Goal: Task Accomplishment & Management: Manage account settings

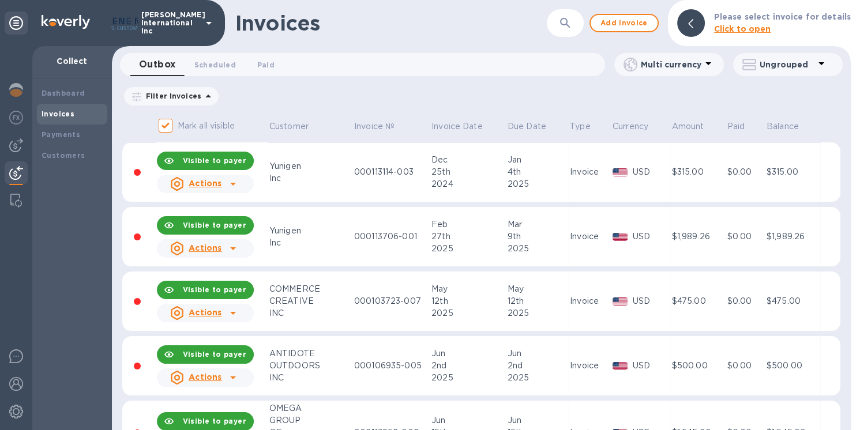
click at [283, 167] on div "Yunigen" at bounding box center [309, 166] width 81 height 12
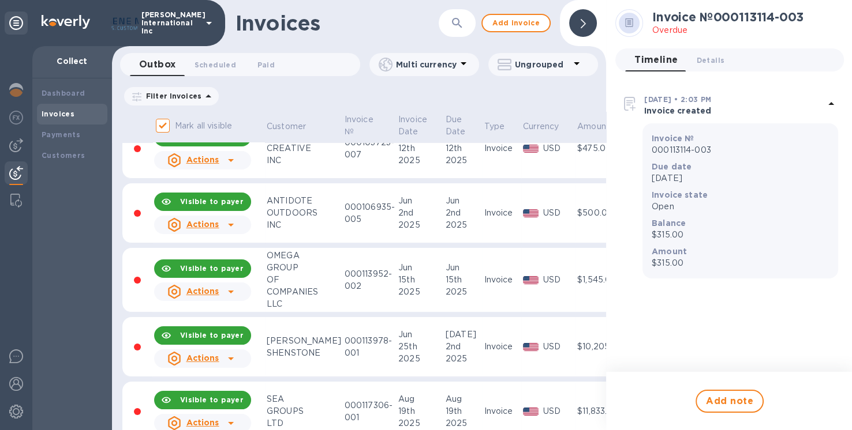
scroll to position [173, 0]
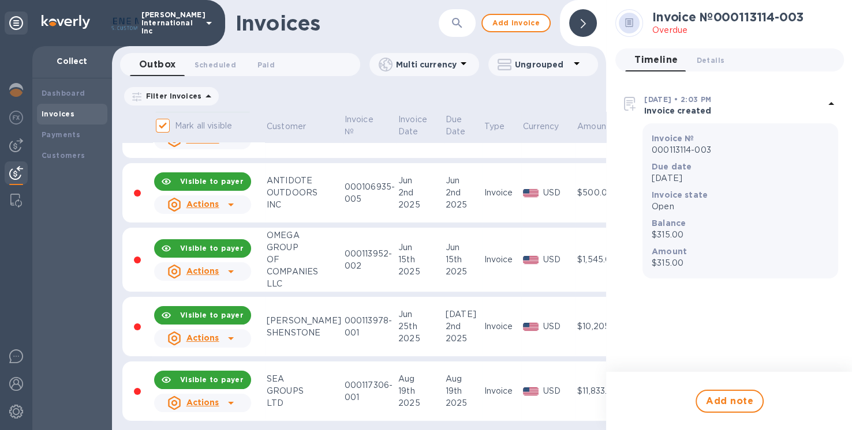
click at [230, 271] on icon at bounding box center [231, 272] width 6 height 3
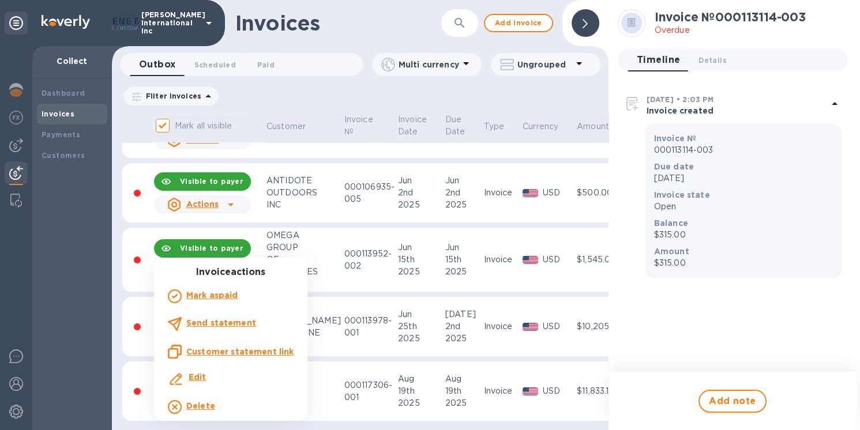
click at [217, 297] on b "Mark as paid" at bounding box center [211, 295] width 51 height 9
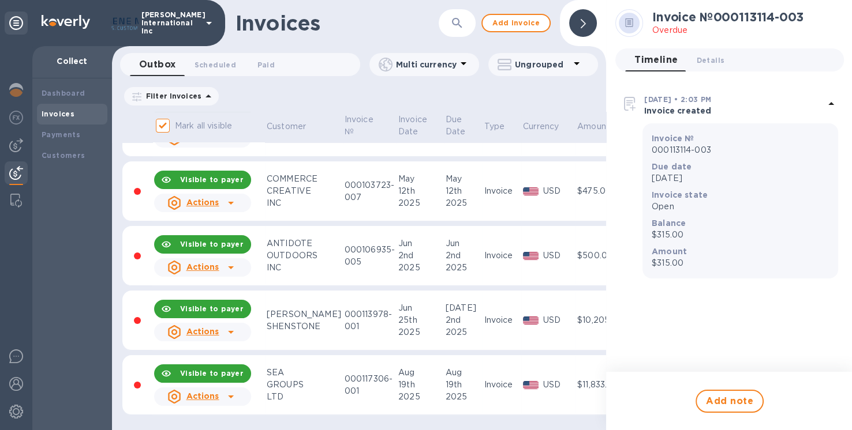
scroll to position [115, 0]
click at [228, 325] on icon at bounding box center [231, 332] width 14 height 14
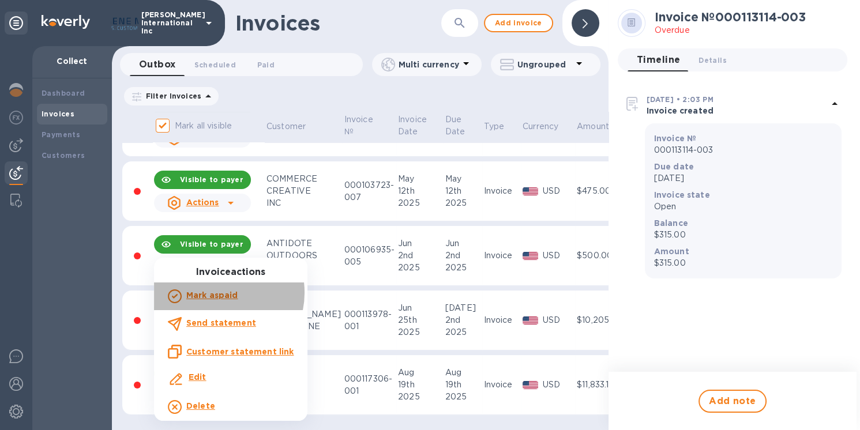
click at [219, 293] on b "Mark as paid" at bounding box center [211, 295] width 51 height 9
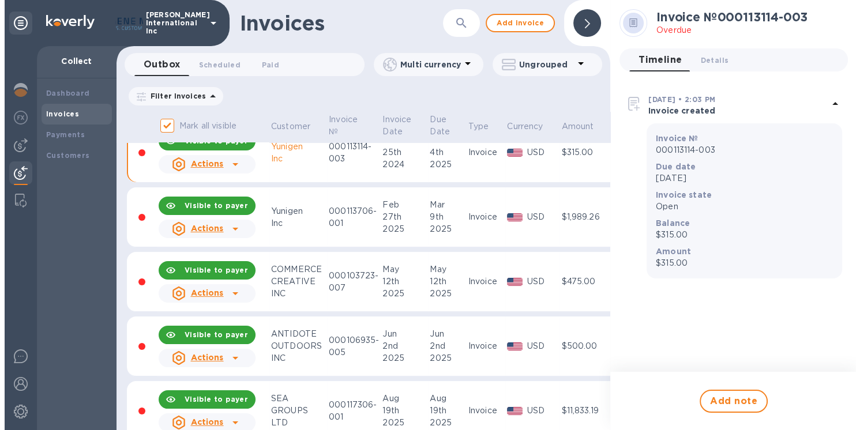
scroll to position [0, 0]
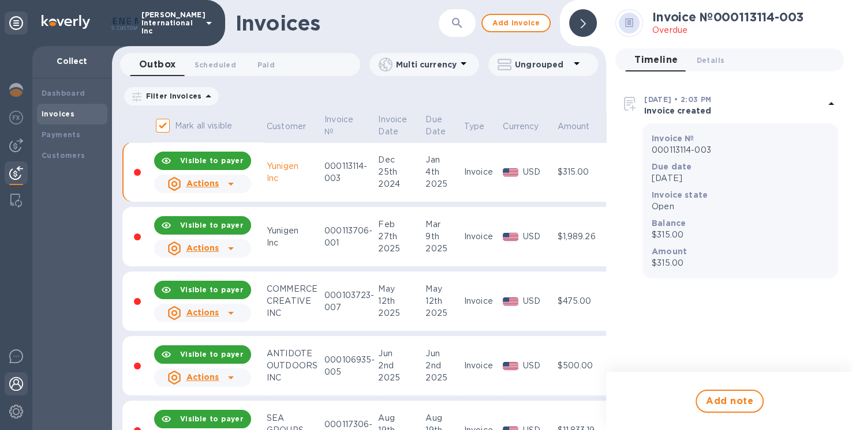
click at [16, 383] on img at bounding box center [16, 384] width 14 height 14
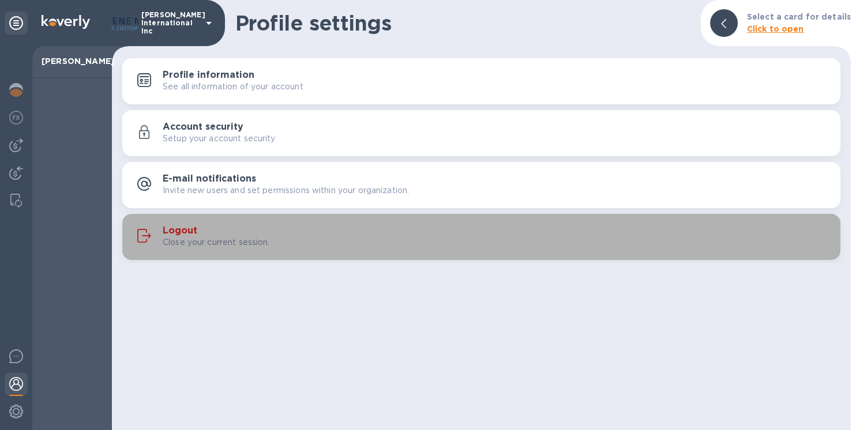
click at [182, 231] on h3 "Logout" at bounding box center [180, 231] width 35 height 11
